Goal: Information Seeking & Learning: Learn about a topic

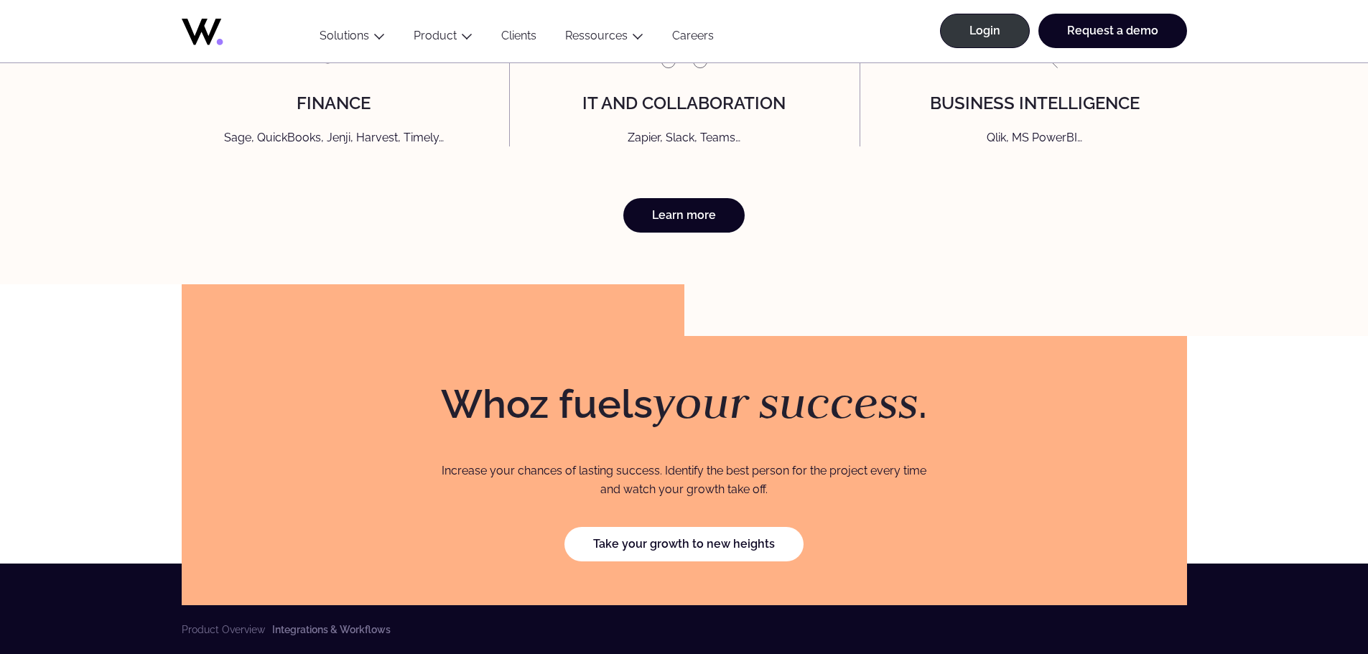
scroll to position [4021, 0]
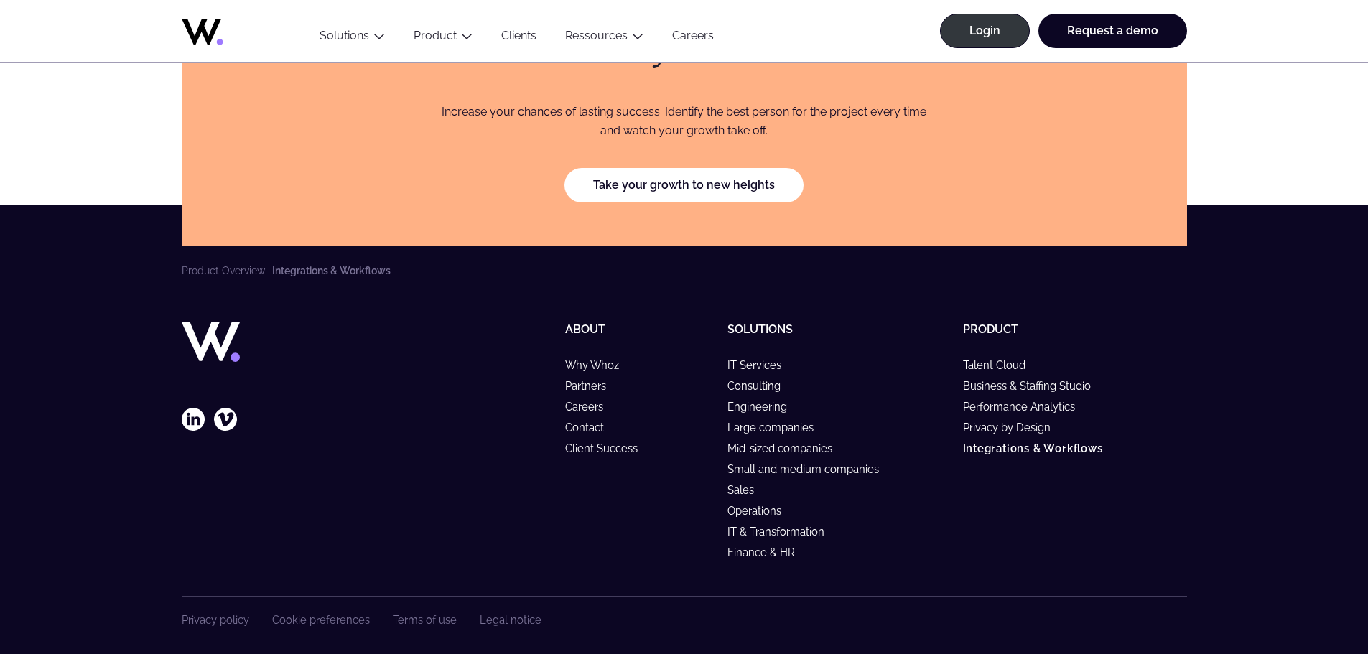
click at [514, 36] on link "Clients" at bounding box center [519, 38] width 64 height 19
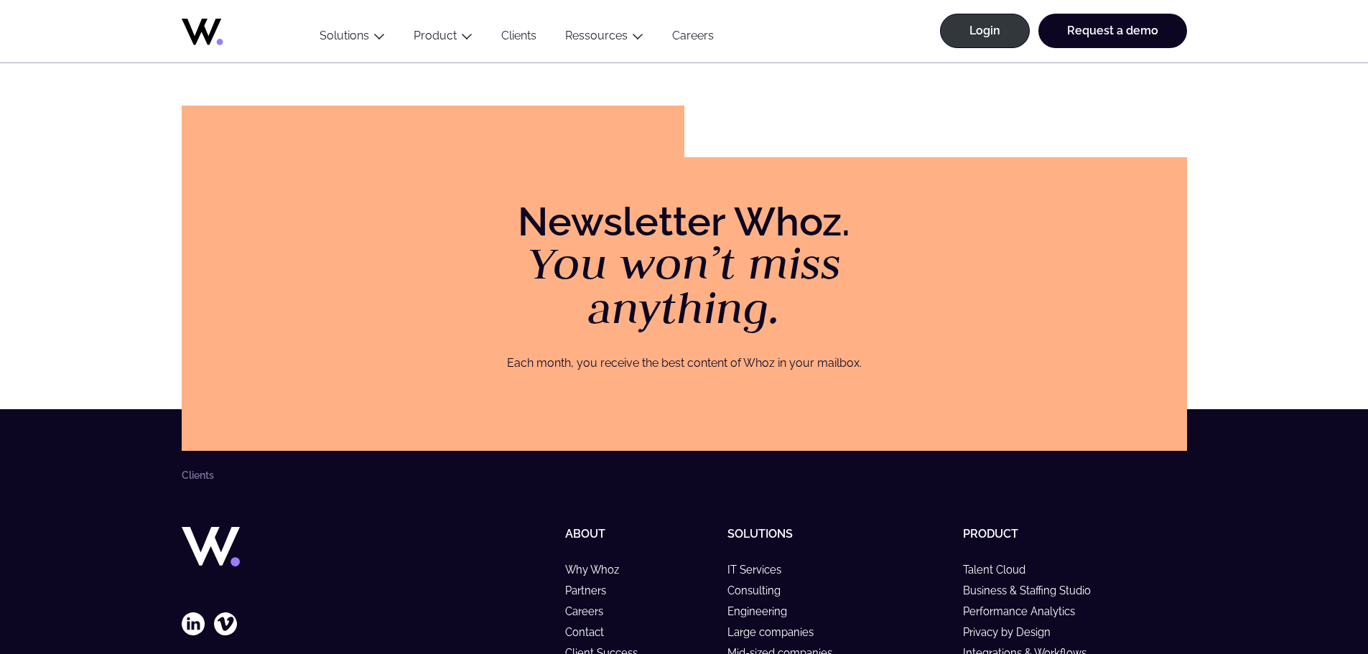
scroll to position [2238, 0]
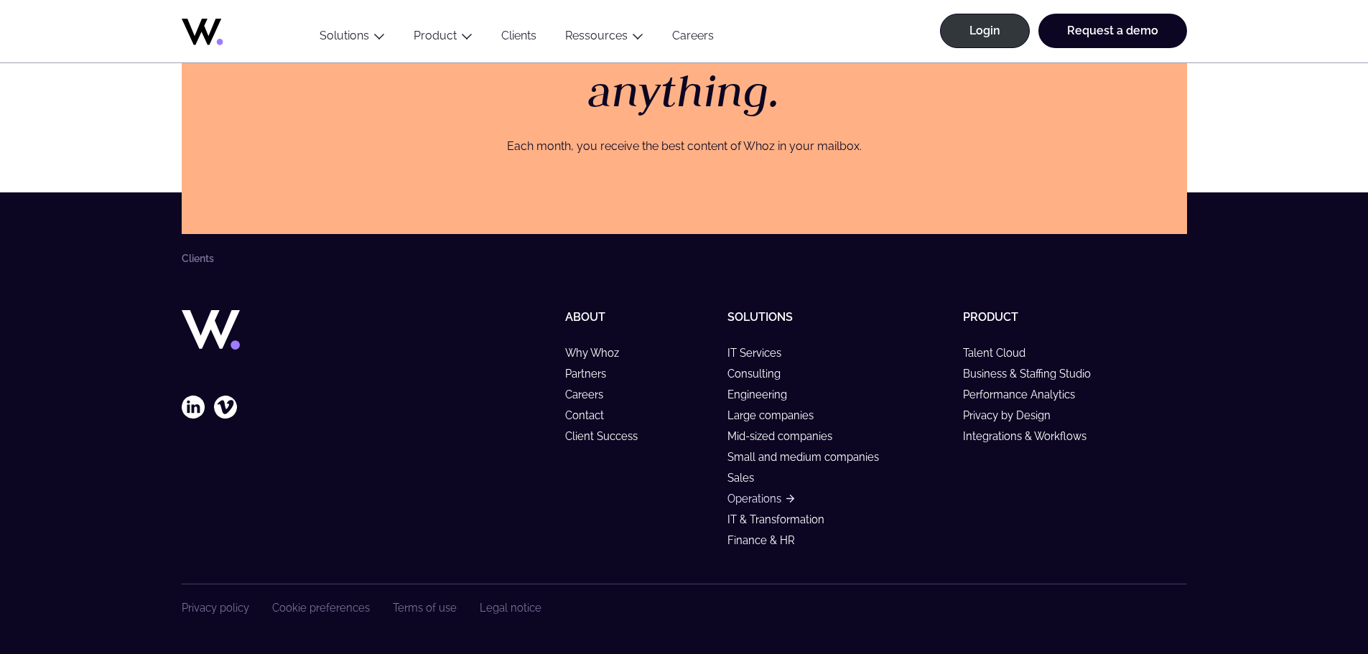
click at [760, 500] on link "Operations" at bounding box center [760, 499] width 67 height 12
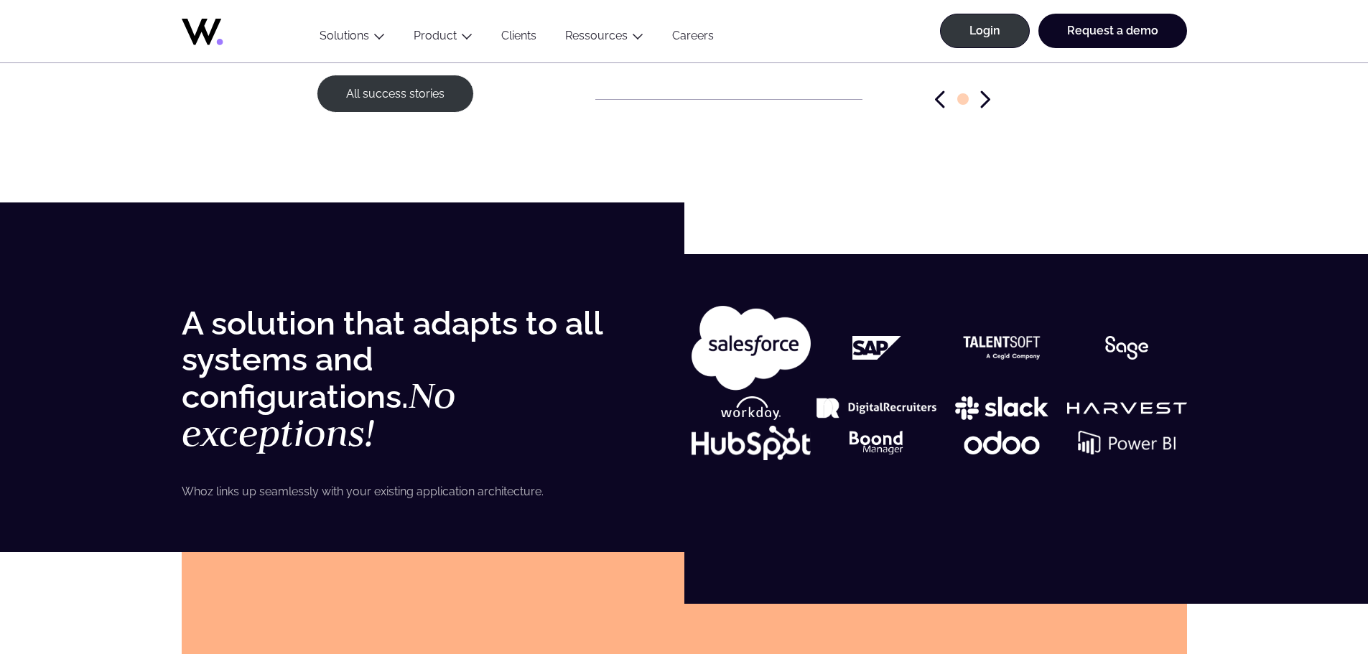
scroll to position [2154, 0]
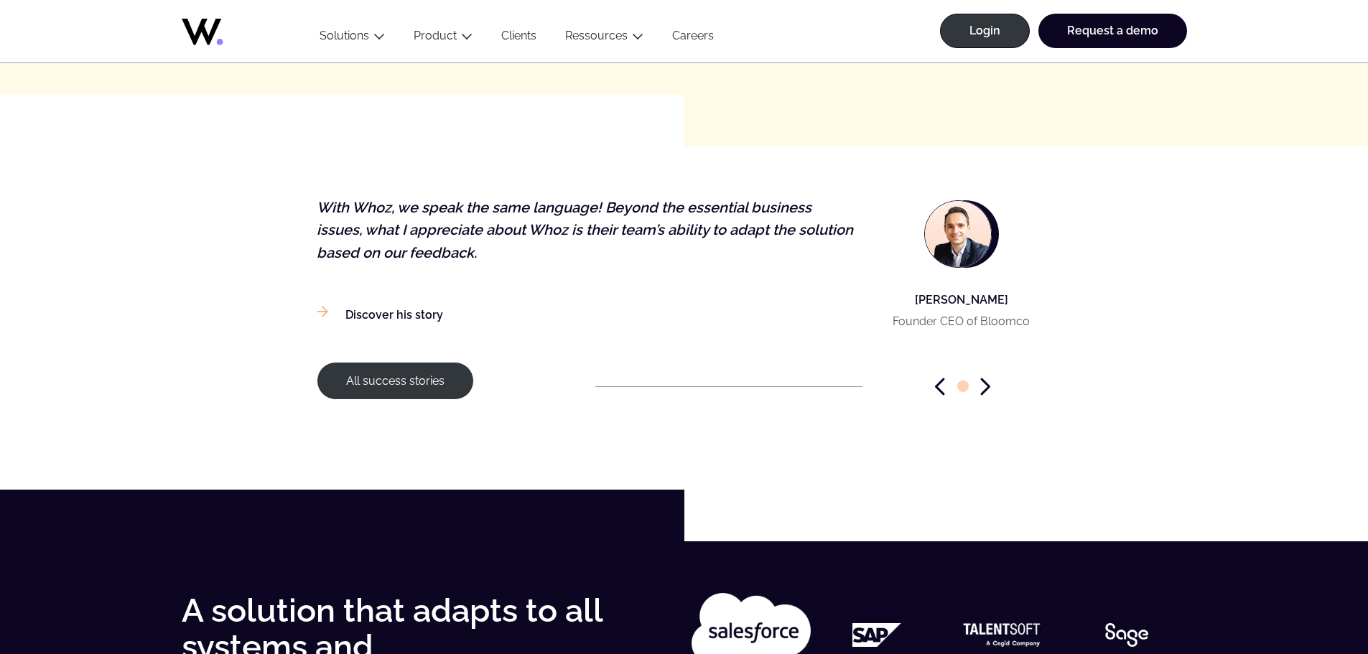
click at [988, 379] on icon "Next slide" at bounding box center [985, 386] width 7 height 15
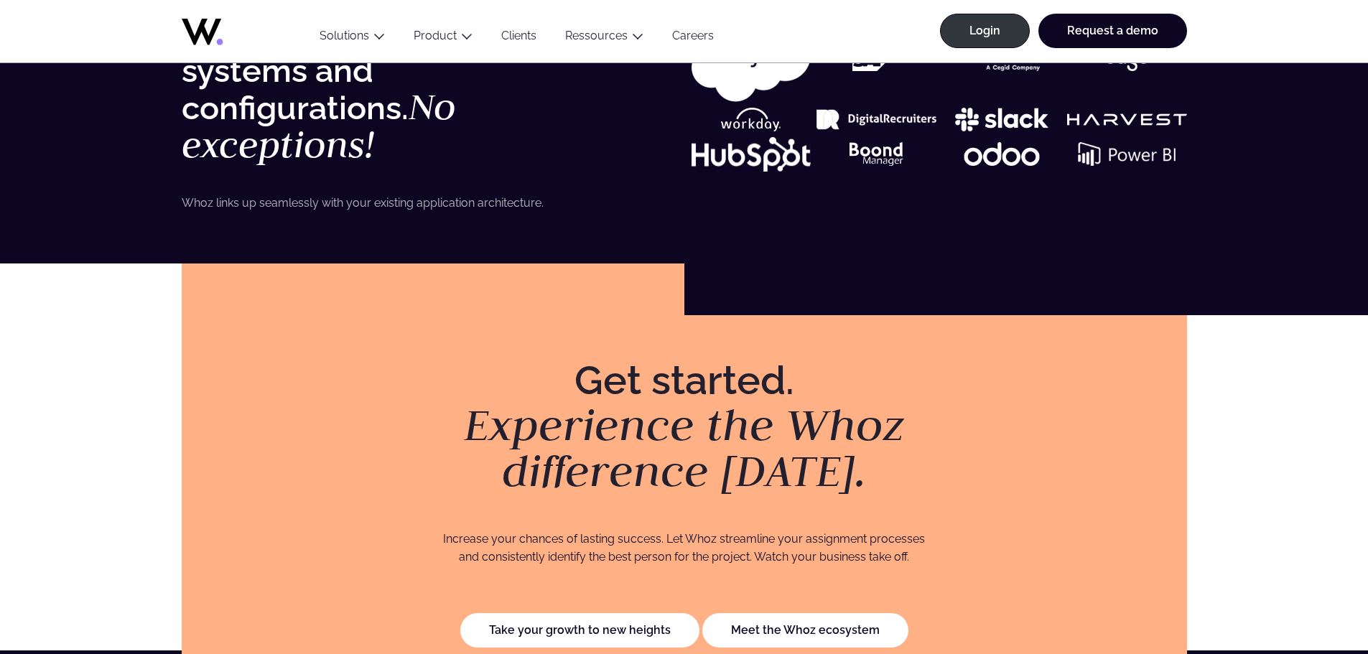
scroll to position [3088, 0]
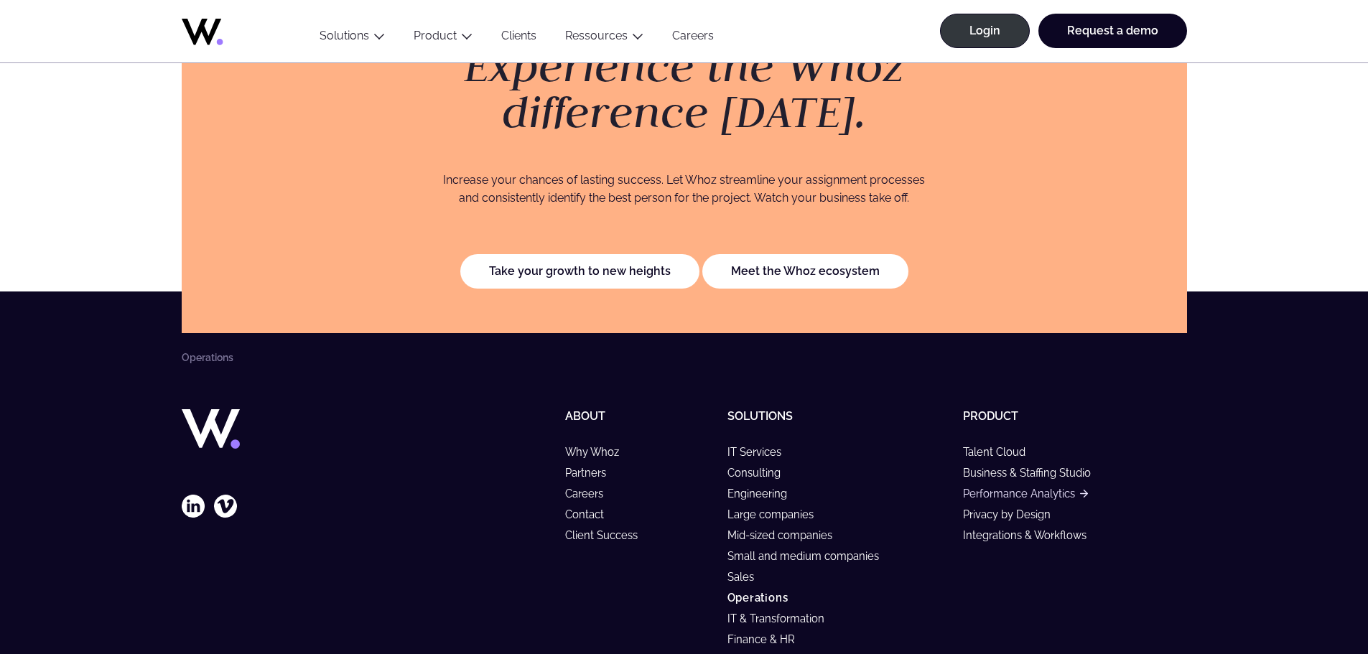
click at [1008, 488] on link "Performance Analytics" at bounding box center [1025, 494] width 125 height 12
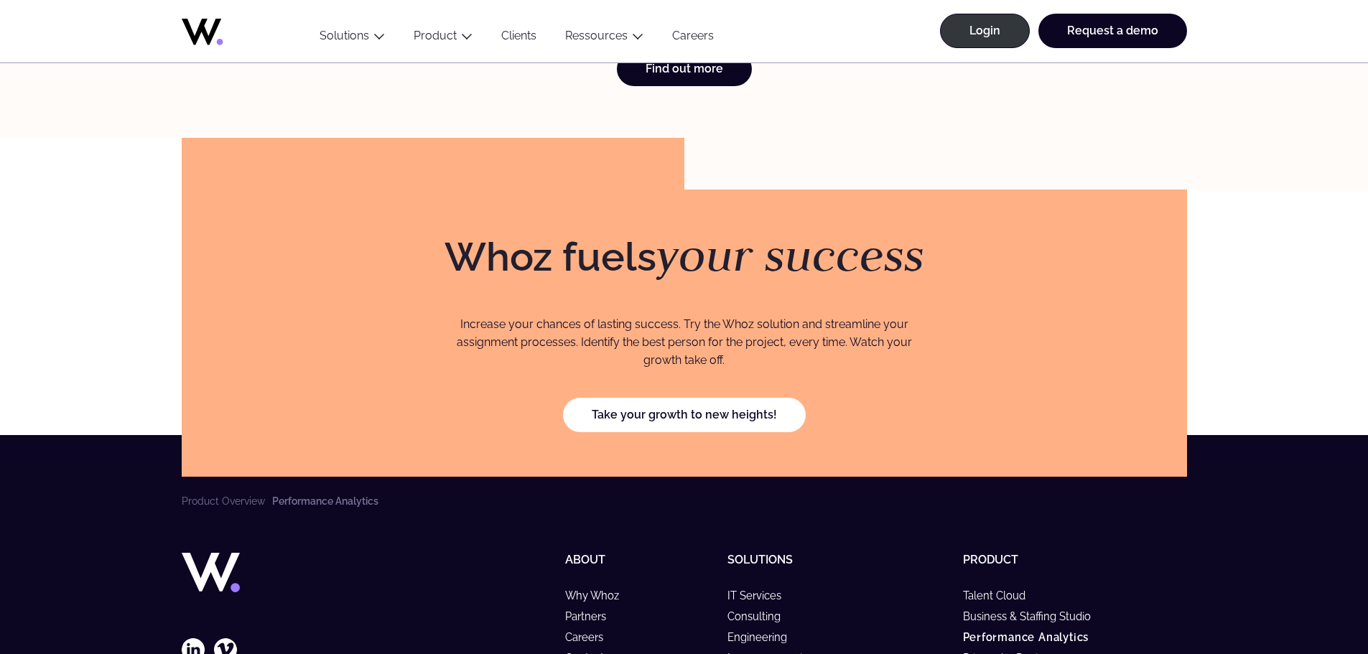
scroll to position [3758, 0]
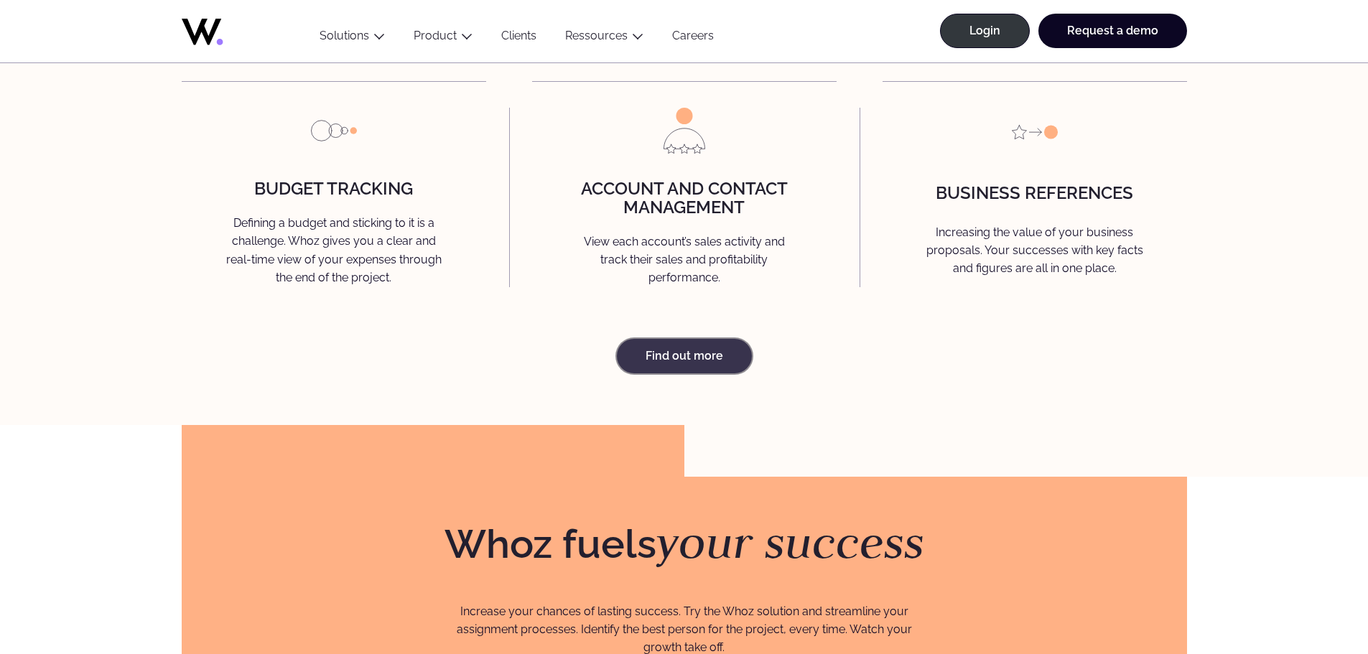
click at [654, 371] on link "Find out more" at bounding box center [684, 356] width 135 height 34
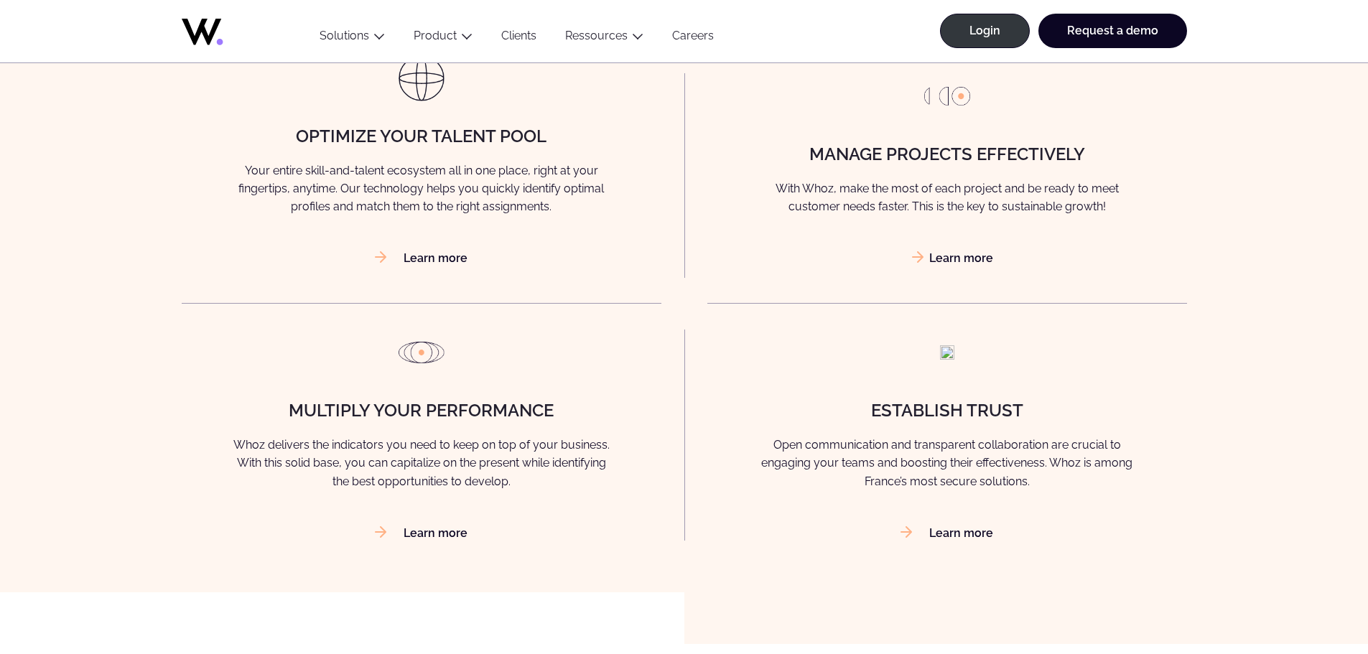
click at [937, 262] on link "Learn more" at bounding box center [946, 258] width 93 height 14
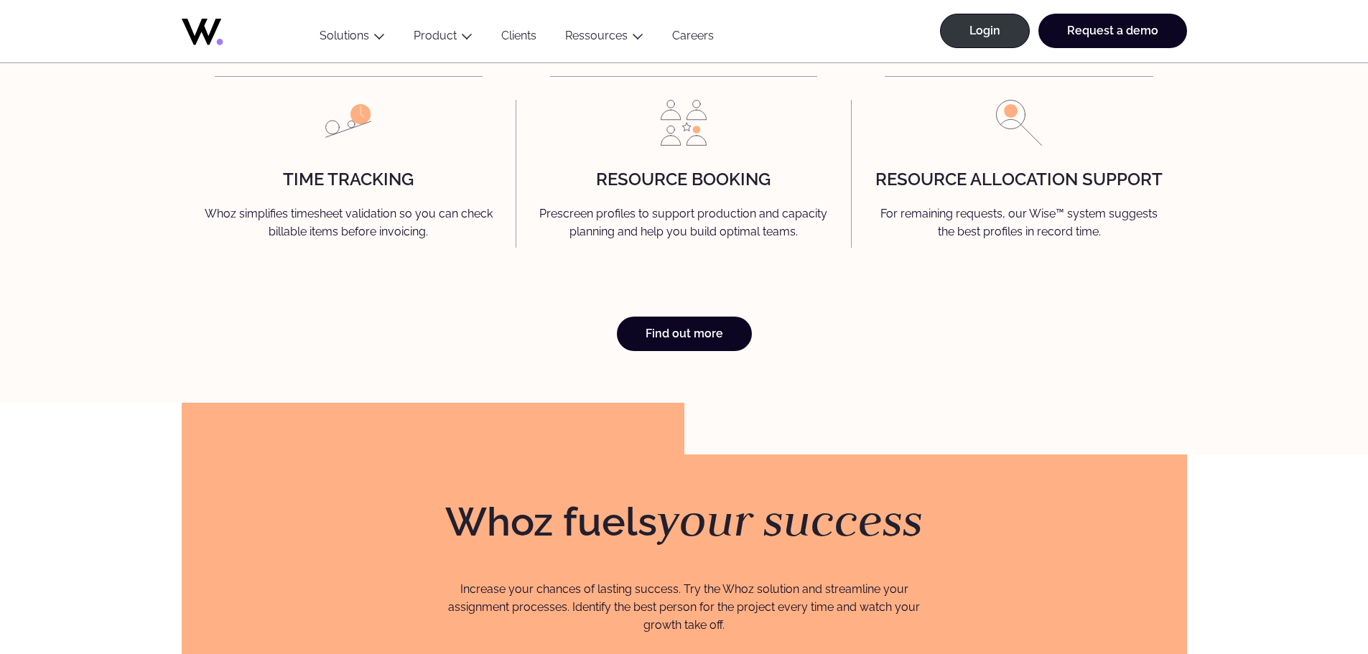
scroll to position [3993, 0]
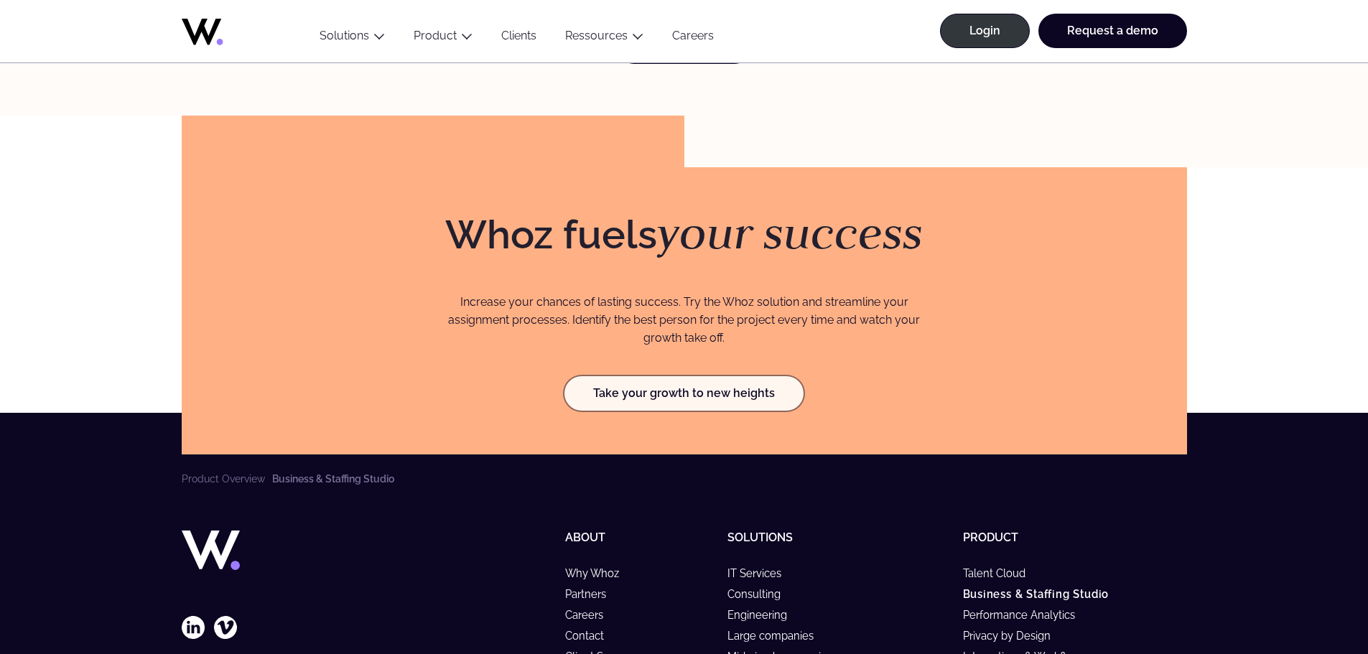
click at [710, 376] on link "Take your growth to new heights" at bounding box center [683, 393] width 239 height 34
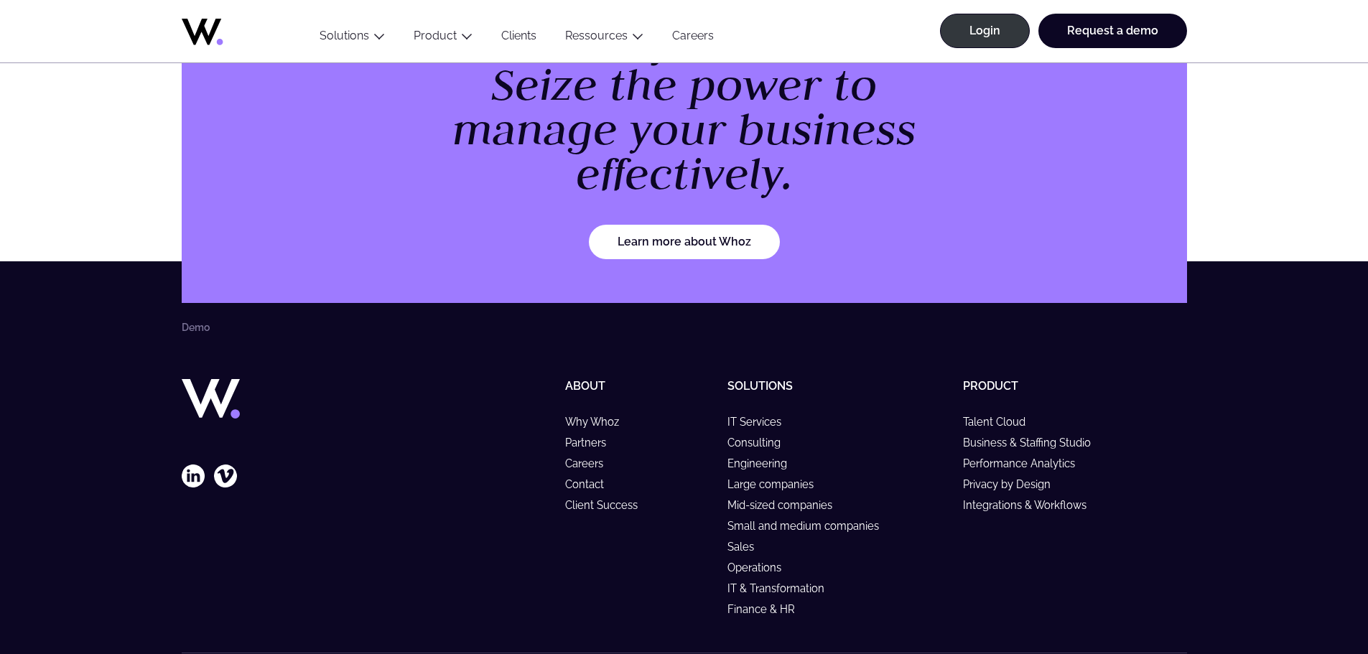
scroll to position [2095, 0]
